Goal: Book appointment/travel/reservation

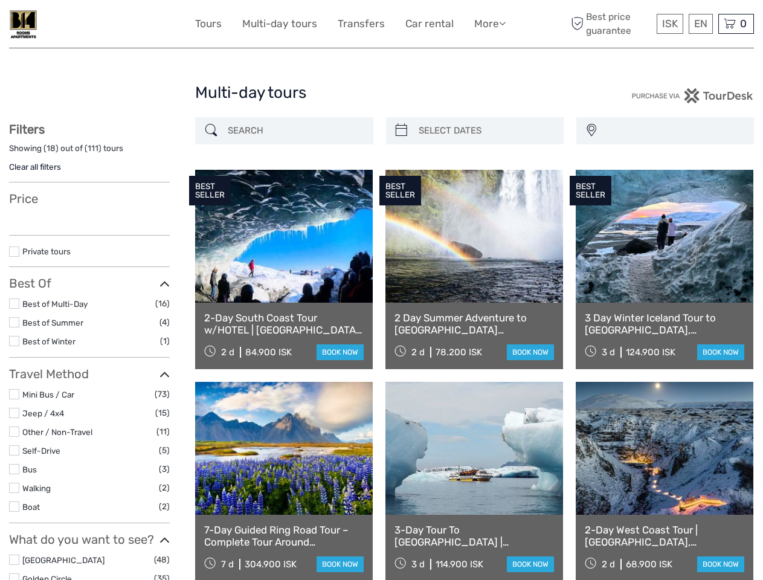
select select
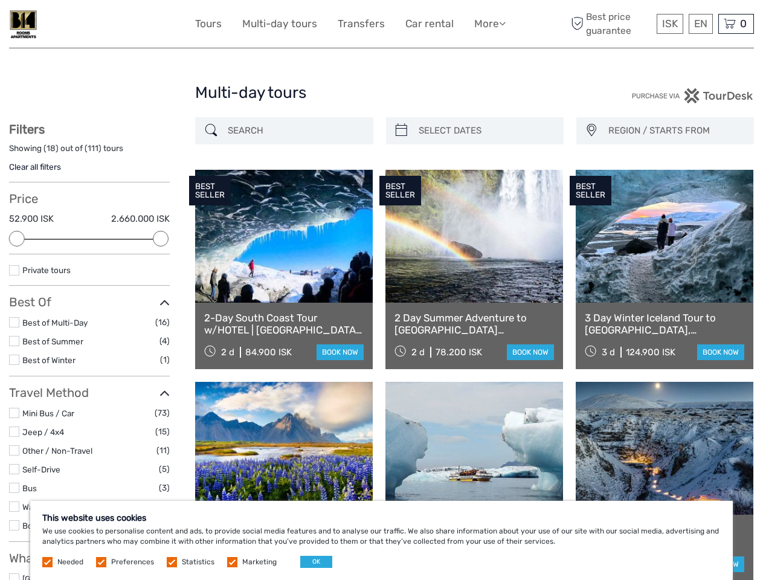
click at [489, 24] on link "More" at bounding box center [490, 24] width 31 height 18
click at [504, 23] on icon at bounding box center [502, 23] width 7 height 10
click at [670, 24] on span "ISK" at bounding box center [671, 24] width 16 height 12
click at [701, 24] on div "EN English Español Deutsch" at bounding box center [701, 24] width 24 height 20
click at [736, 24] on div "0 Items Total 0 ISK Checkout The shopping cart is empty." at bounding box center [737, 24] width 36 height 20
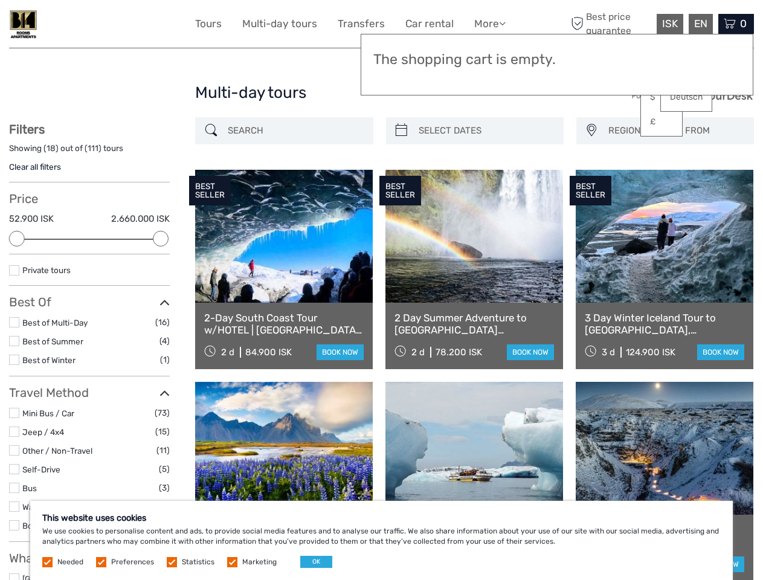
click at [17, 239] on div at bounding box center [17, 239] width 16 height 16
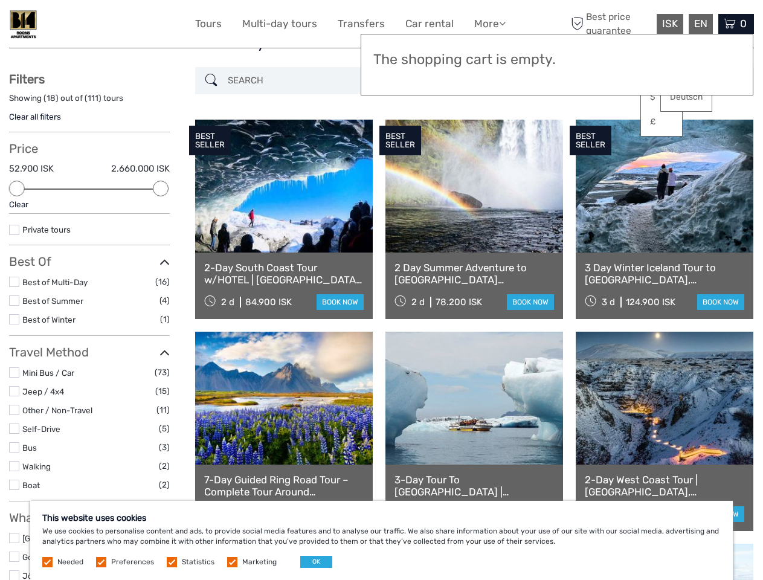
click at [401, 131] on div "BEST SELLER" at bounding box center [401, 141] width 42 height 30
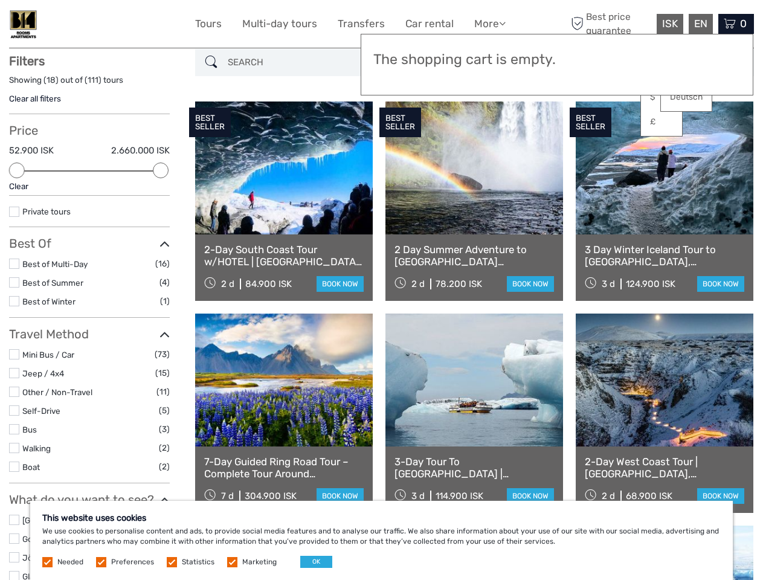
click at [485, 131] on link at bounding box center [475, 168] width 178 height 133
click at [591, 131] on div "BEST SELLER" at bounding box center [591, 123] width 42 height 30
